Goal: Check status: Check status

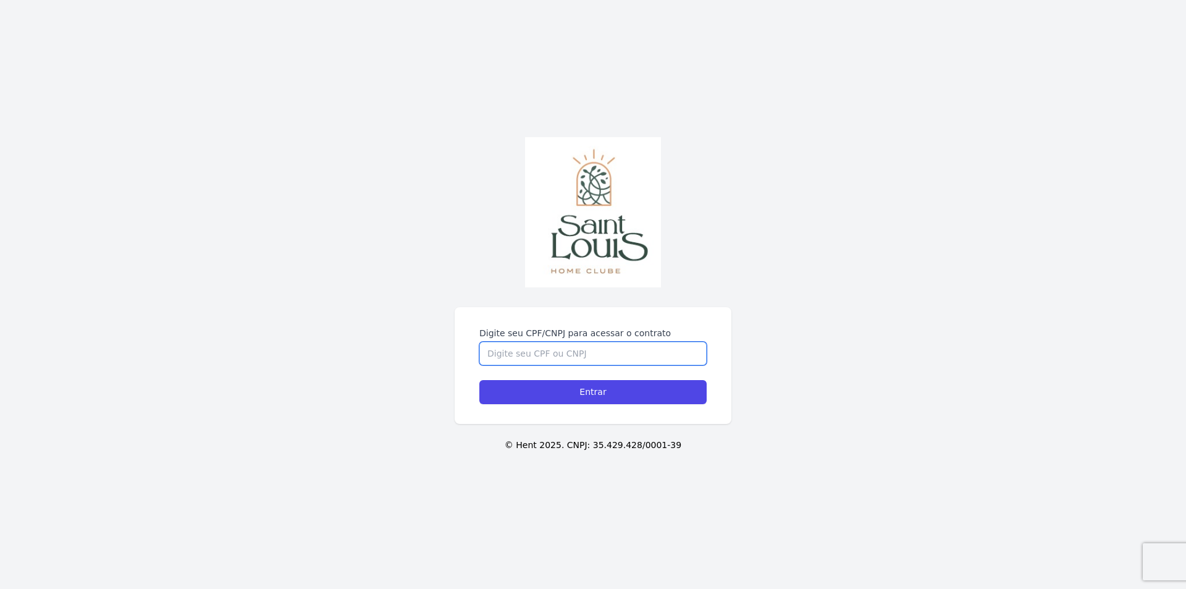
click at [510, 358] on input "Digite seu CPF/CNPJ para acessar o contrato" at bounding box center [593, 353] width 227 height 23
type input "02801234001"
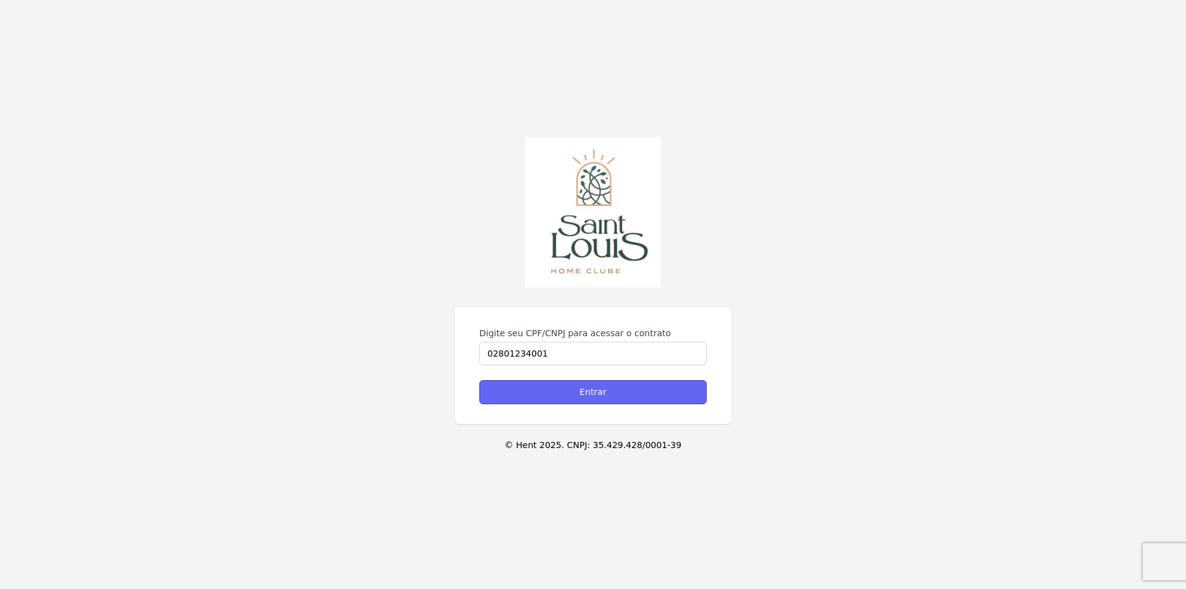
click at [603, 395] on input "Entrar" at bounding box center [593, 392] width 227 height 24
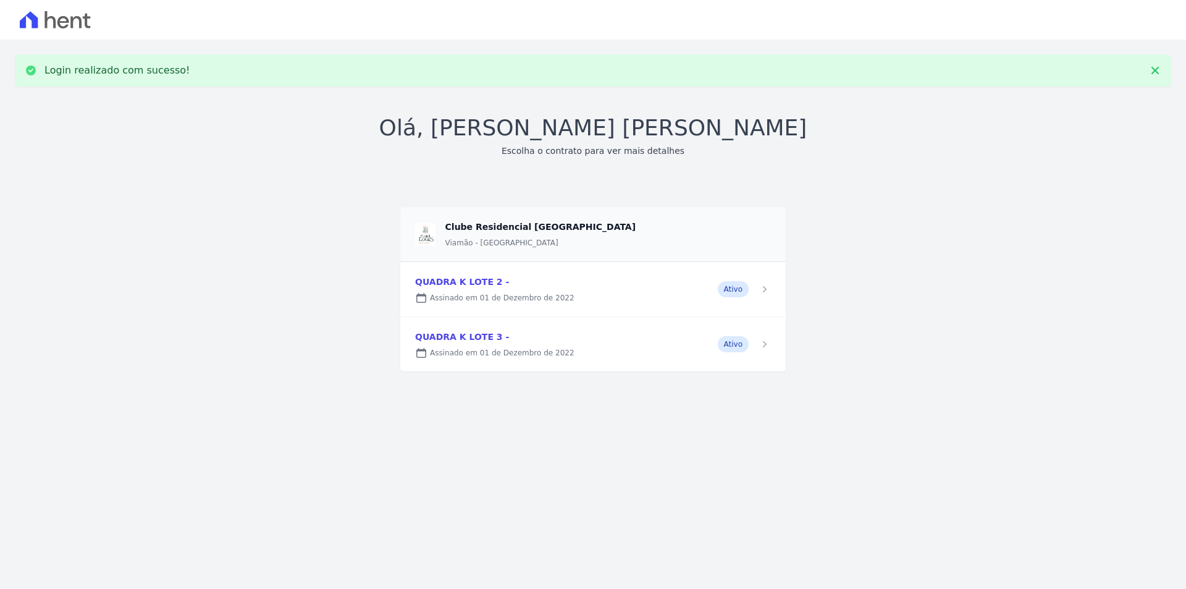
click at [465, 283] on link at bounding box center [593, 289] width 386 height 54
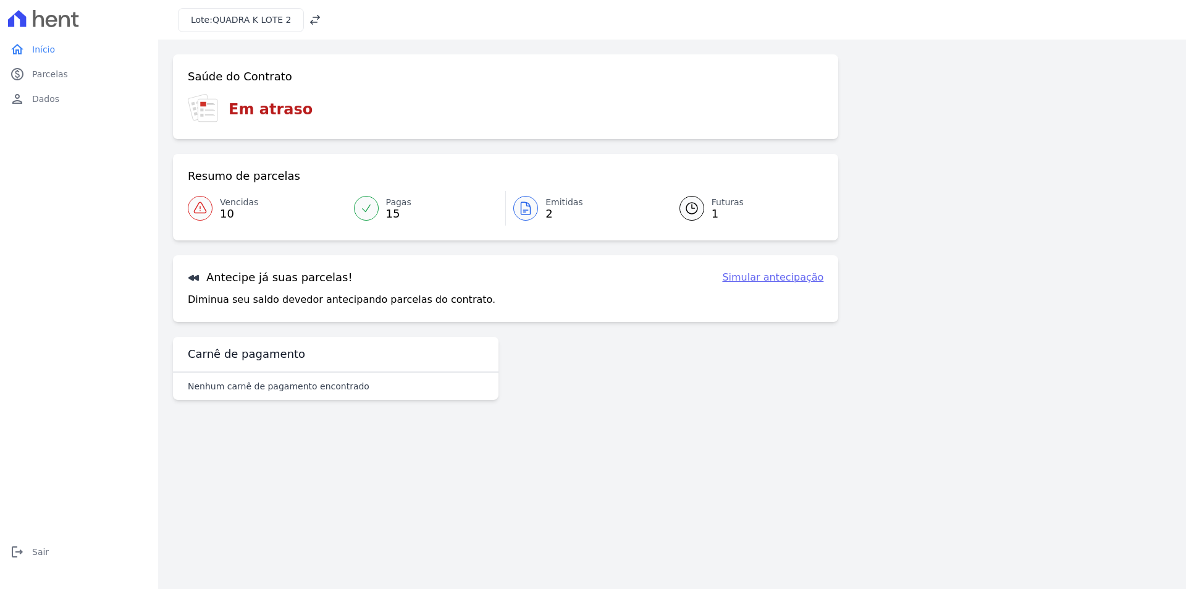
click at [239, 209] on span "10" at bounding box center [239, 214] width 38 height 10
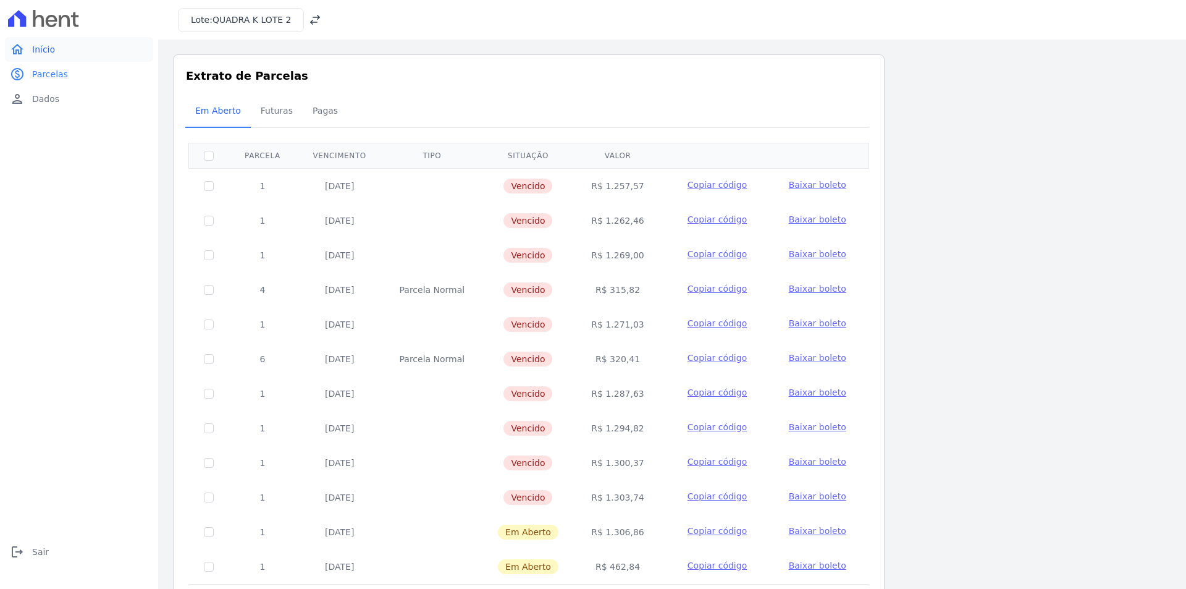
click at [48, 50] on span "Início" at bounding box center [43, 49] width 23 height 12
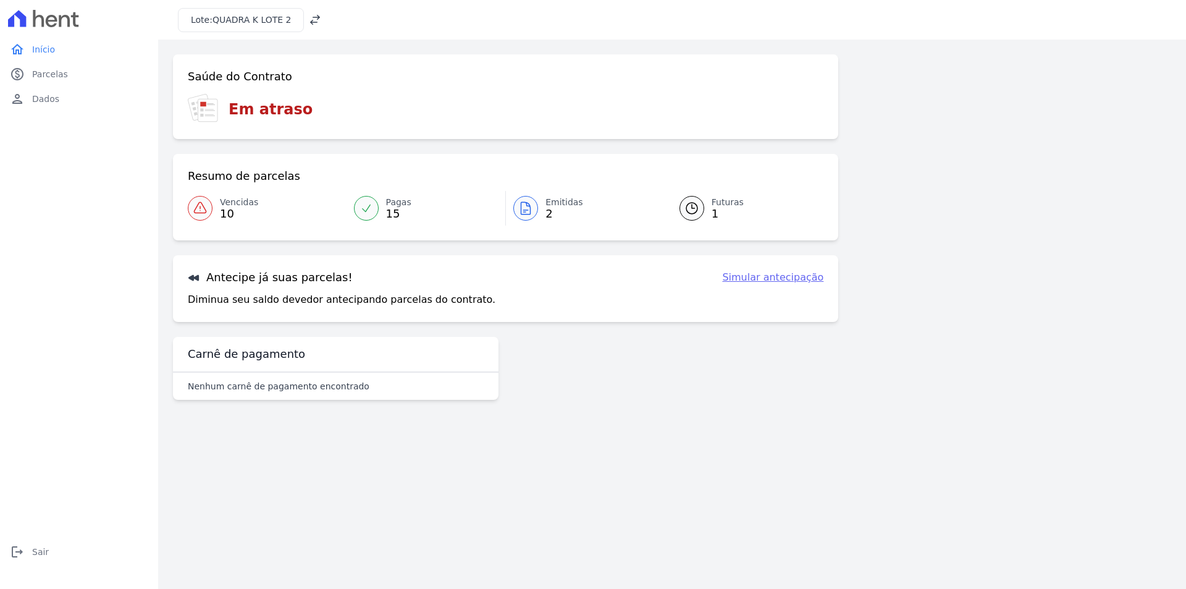
click at [284, 22] on div "Lote: QUADRA K LOTE 2" at bounding box center [241, 20] width 126 height 24
click at [310, 19] on icon at bounding box center [315, 20] width 12 height 12
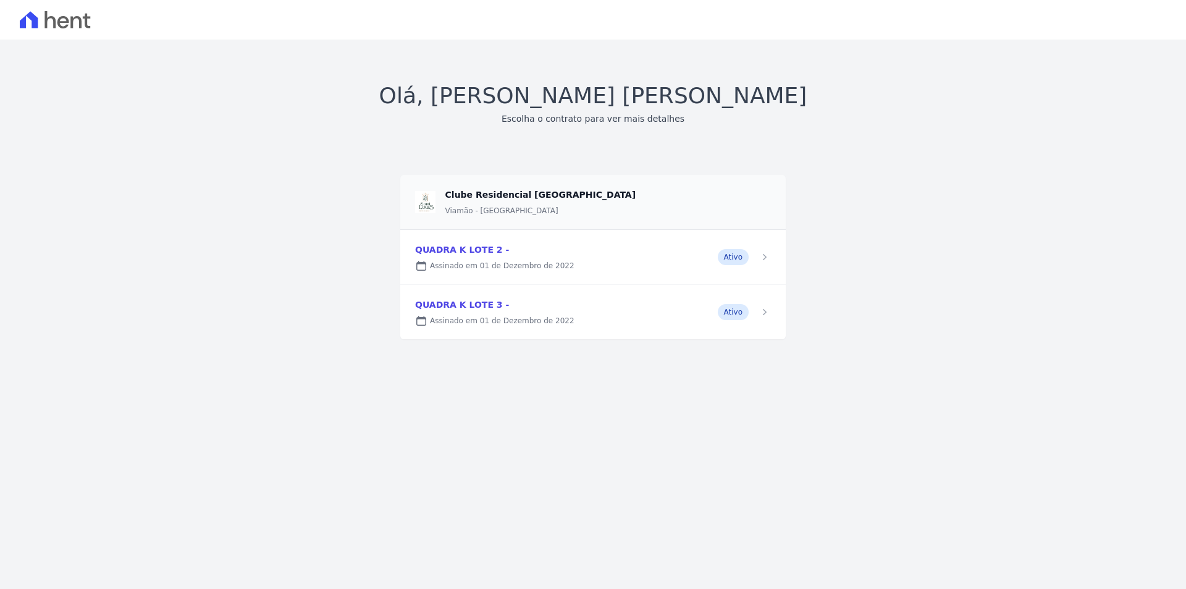
click at [489, 317] on link at bounding box center [593, 312] width 386 height 54
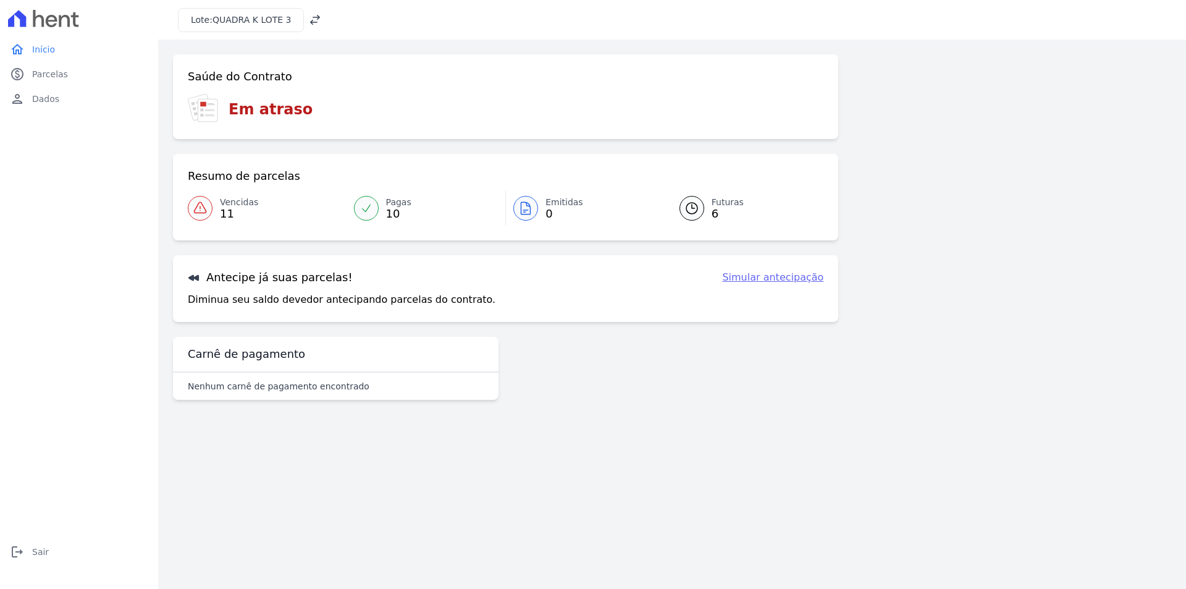
click at [297, 22] on div "Lote: QUADRA K LOTE 3" at bounding box center [249, 20] width 143 height 24
click at [309, 19] on icon at bounding box center [315, 20] width 12 height 12
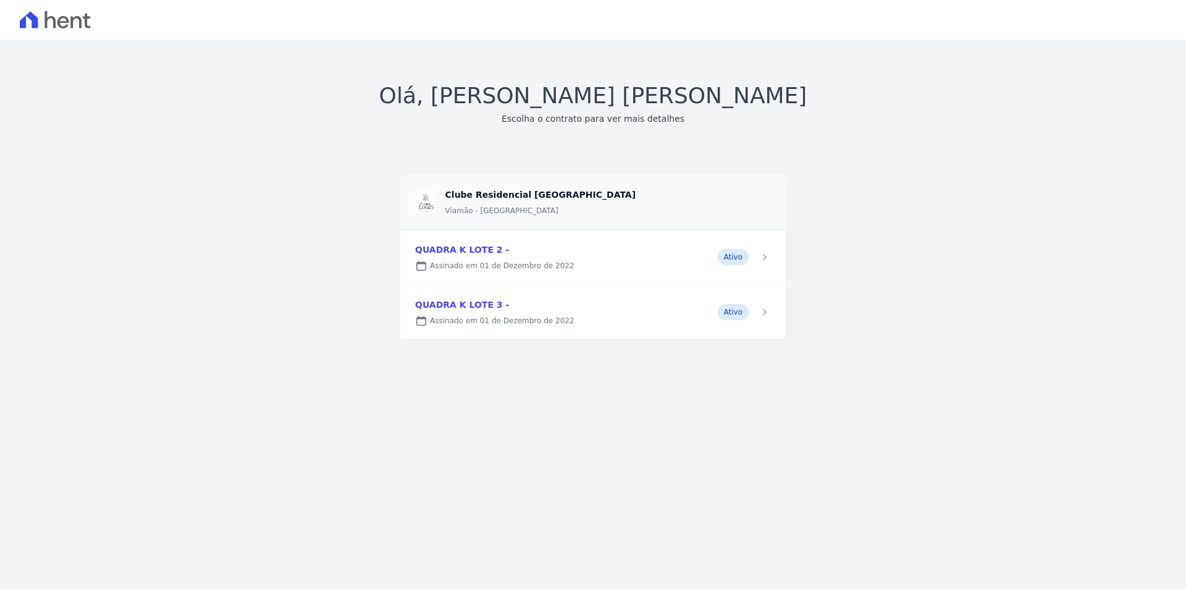
click at [501, 264] on link at bounding box center [593, 257] width 386 height 54
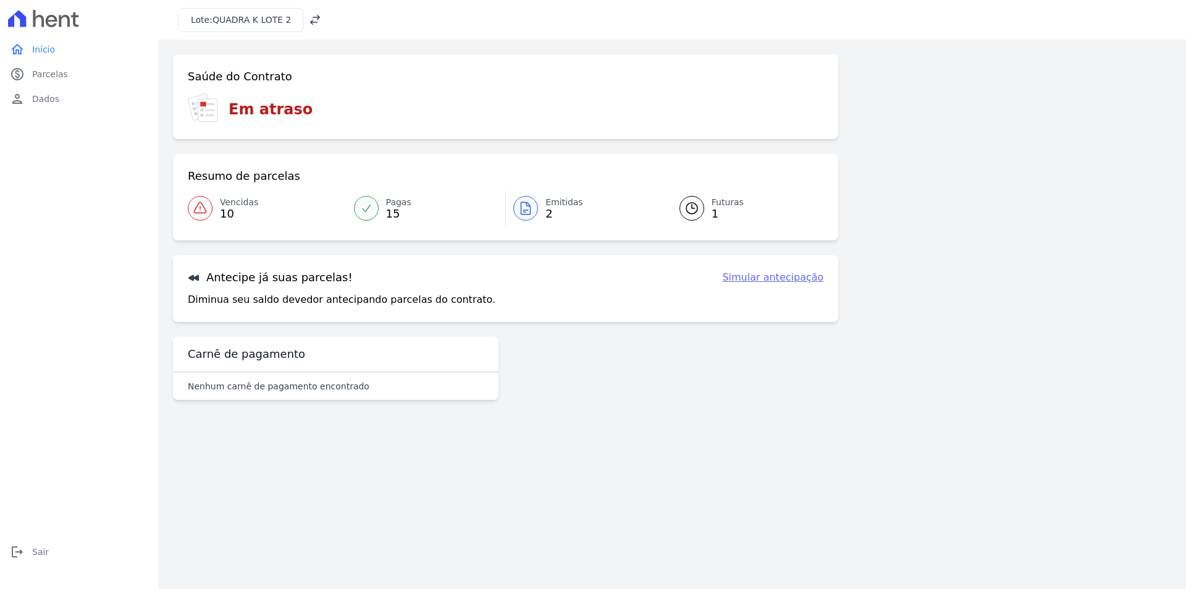
click at [309, 20] on icon at bounding box center [315, 20] width 12 height 12
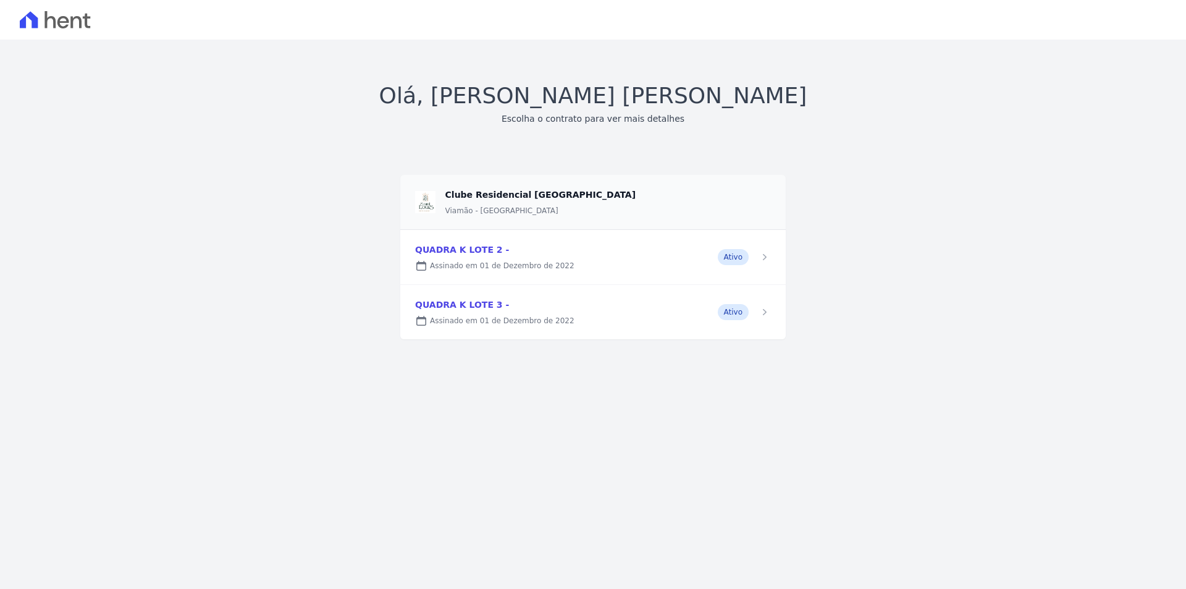
click at [460, 301] on link at bounding box center [593, 312] width 386 height 54
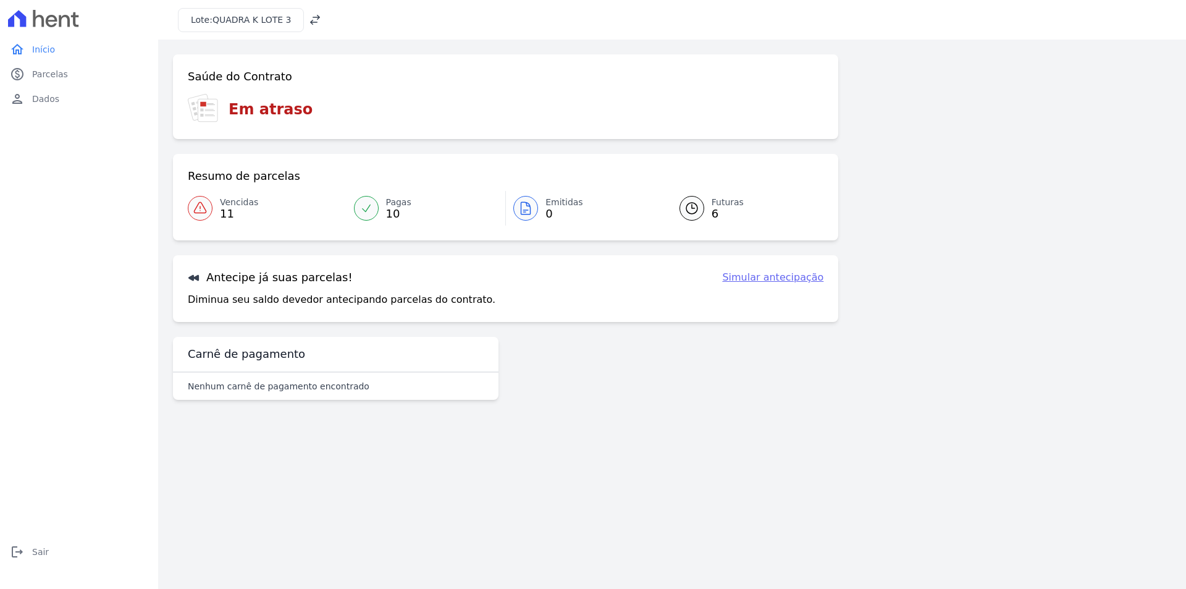
click at [311, 20] on icon at bounding box center [315, 20] width 12 height 12
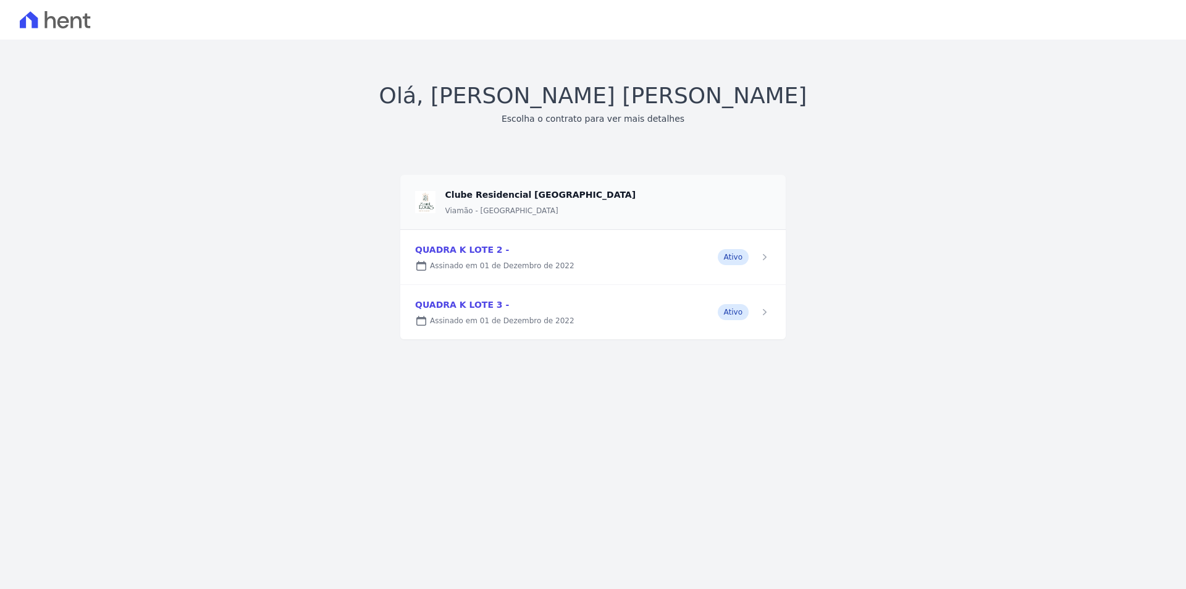
click at [480, 253] on link at bounding box center [593, 257] width 386 height 54
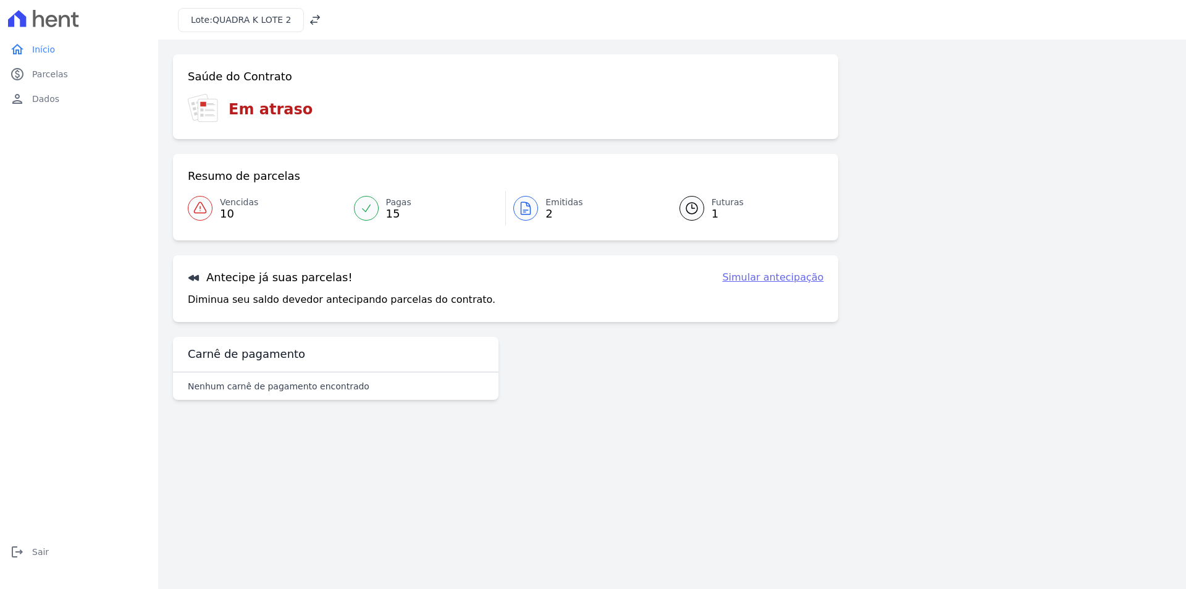
click at [691, 211] on icon at bounding box center [692, 208] width 15 height 15
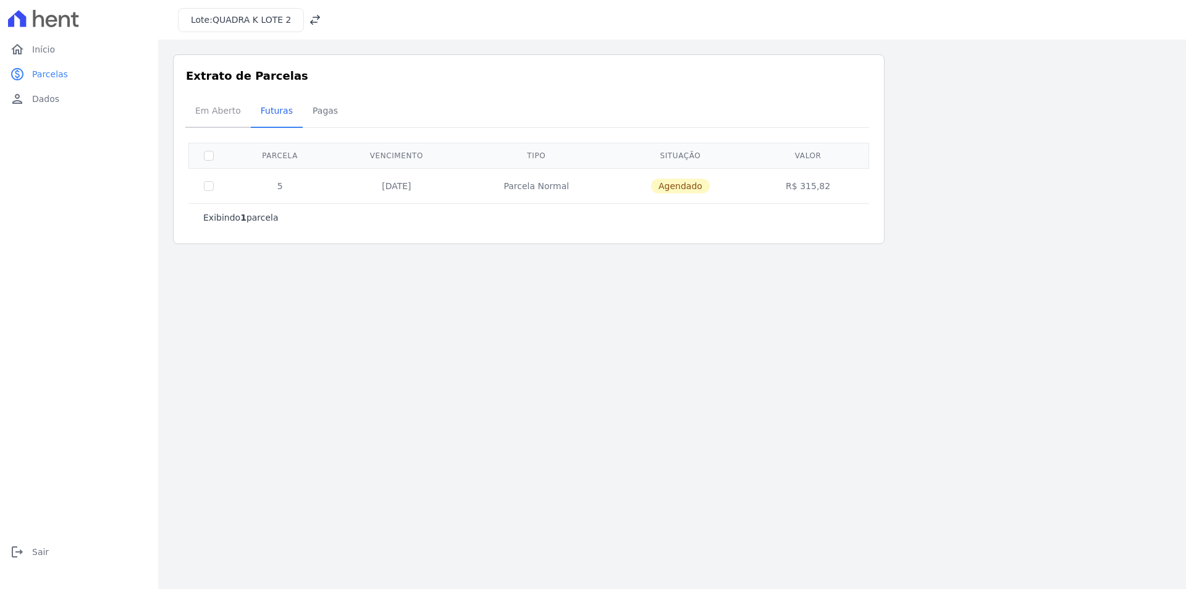
click at [203, 111] on span "Em Aberto" at bounding box center [218, 110] width 61 height 25
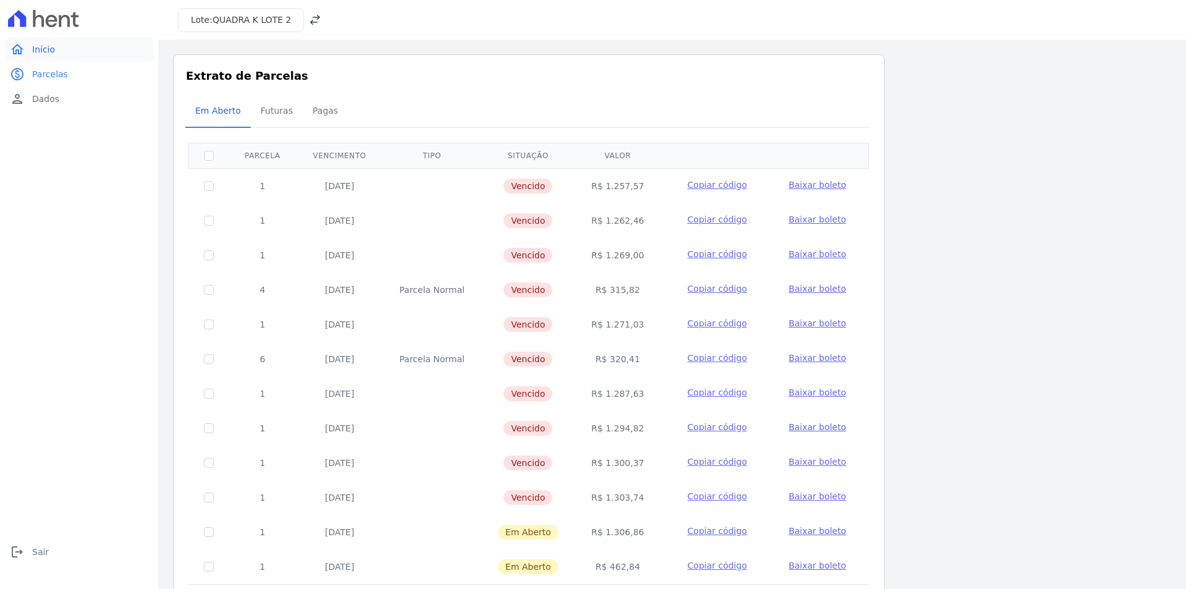
click at [59, 49] on link "home Início" at bounding box center [79, 49] width 148 height 25
